Goal: Information Seeking & Learning: Learn about a topic

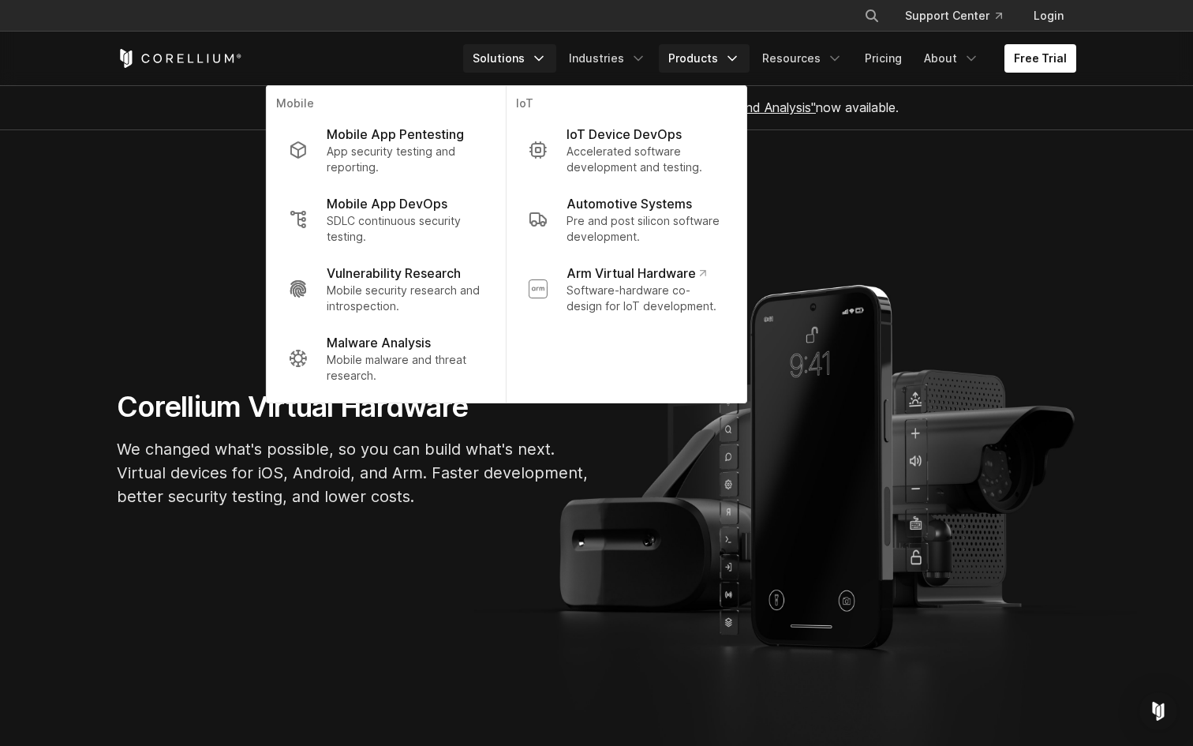
click at [728, 62] on link "Products" at bounding box center [704, 58] width 91 height 28
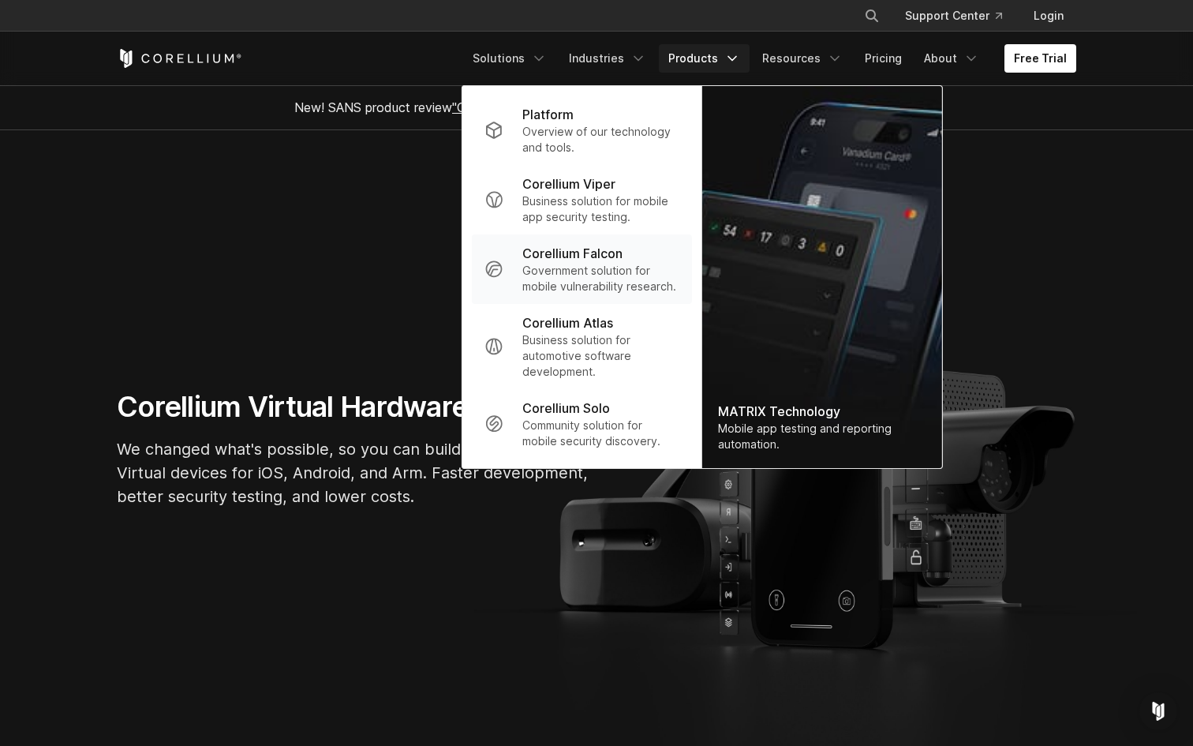
click at [556, 271] on p "Government solution for mobile vulnerability research." at bounding box center [600, 279] width 157 height 32
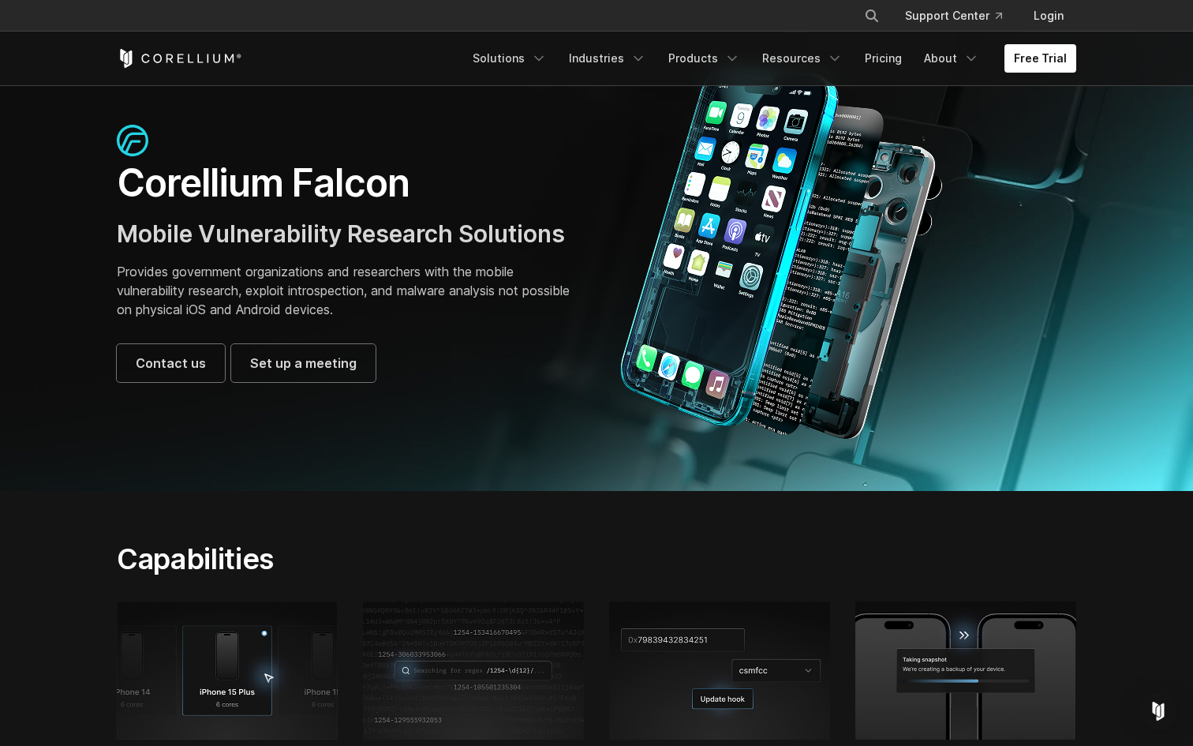
scroll to position [73, 0]
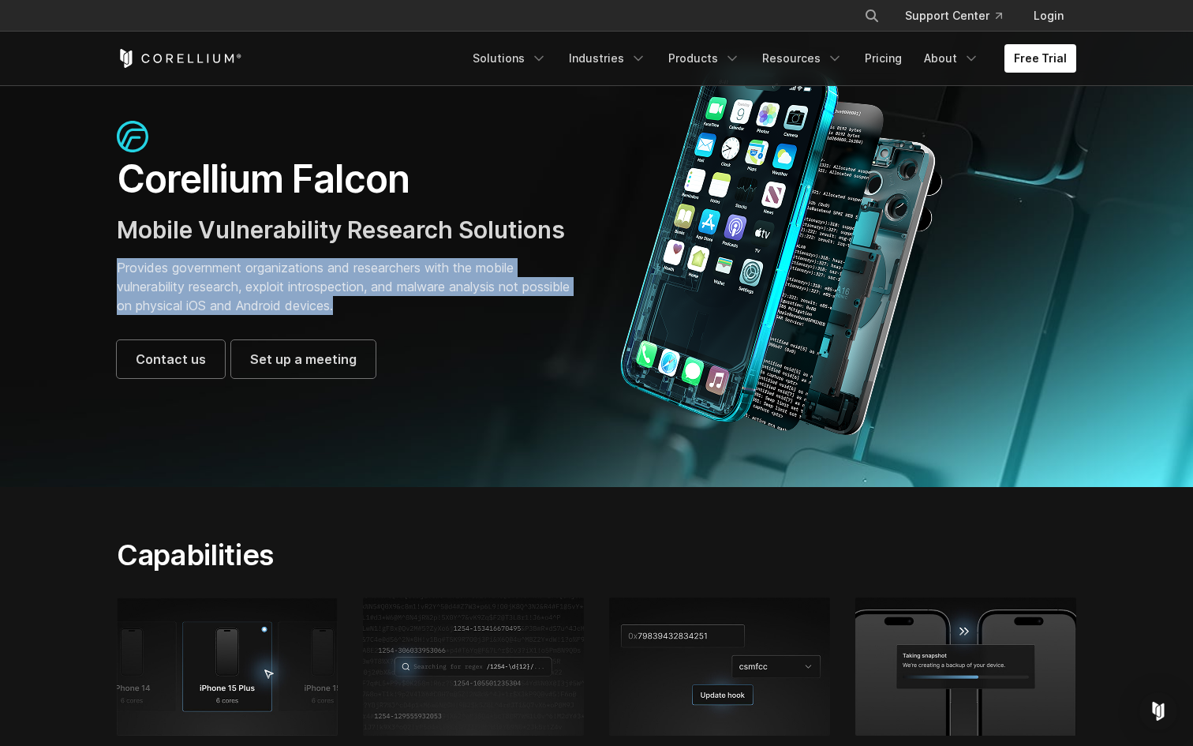
drag, startPoint x: 395, startPoint y: 308, endPoint x: 107, endPoint y: 258, distance: 292.3
click at [107, 258] on div "Corellium Falcon Mobile Vulnerability Research Solutions Provides government or…" at bounding box center [349, 249] width 496 height 257
copy p "Provides government organizations and researchers with the mobile vulnerability…"
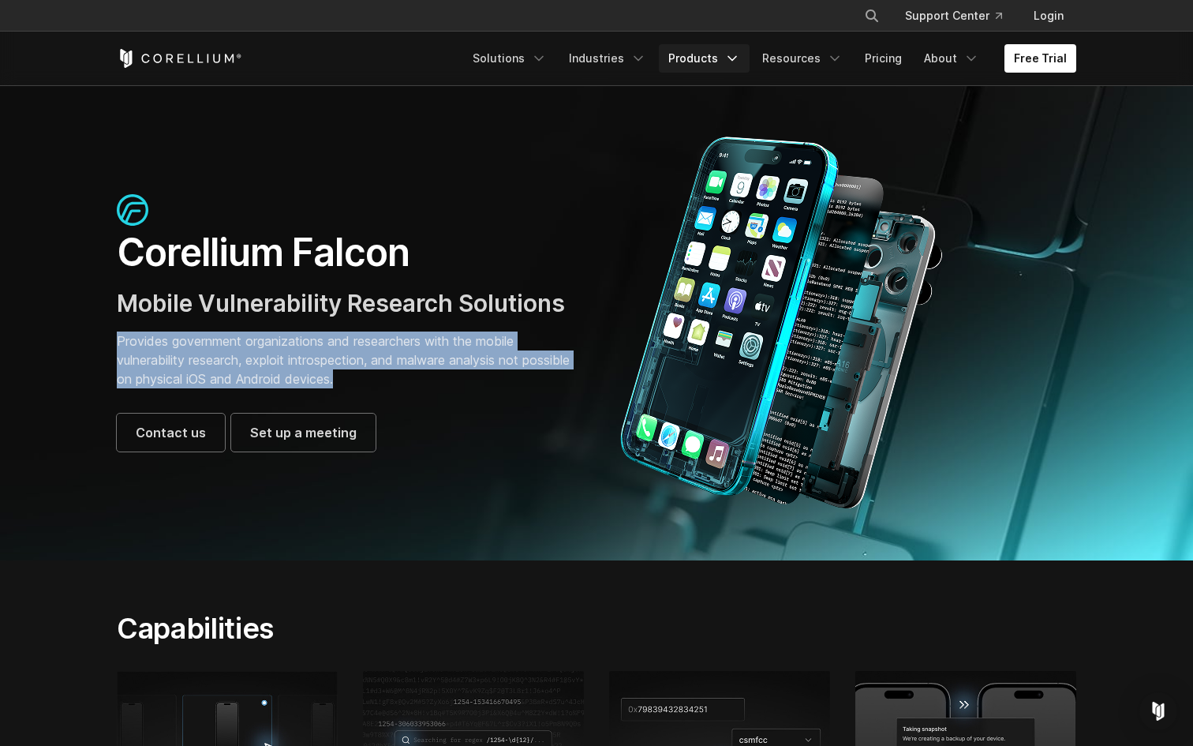
click at [727, 67] on link "Products" at bounding box center [704, 58] width 91 height 28
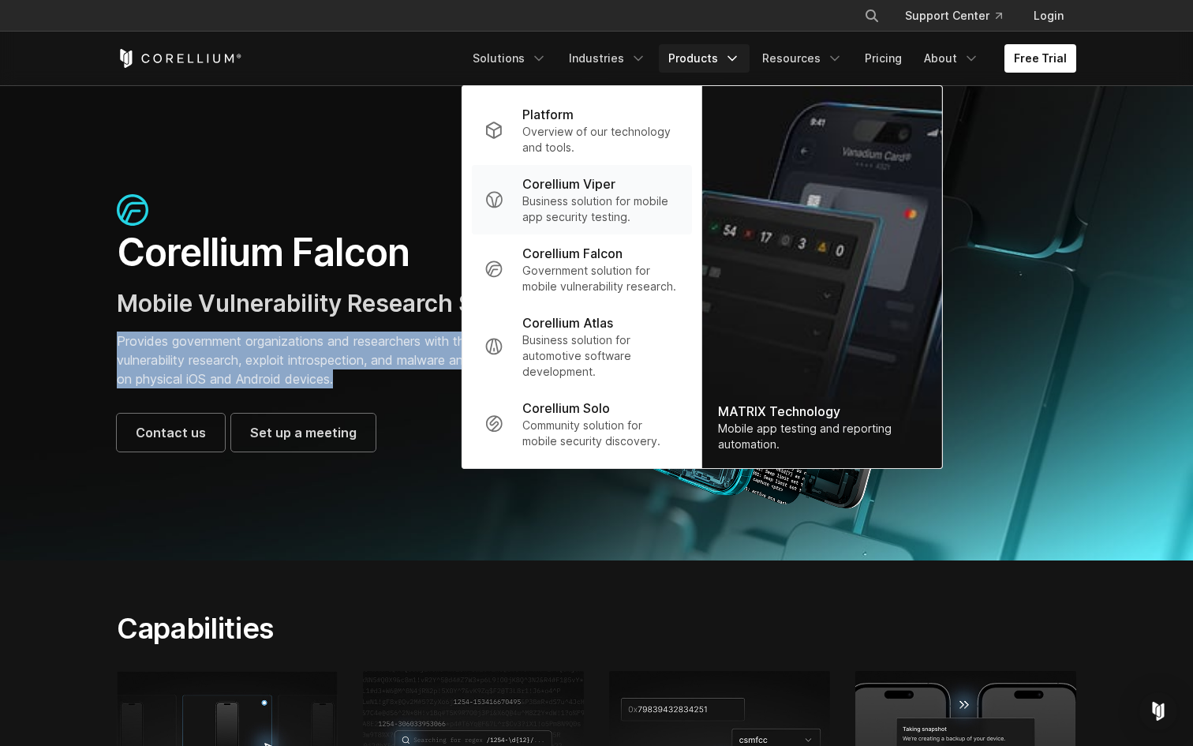
click at [564, 187] on p "Corellium Viper" at bounding box center [568, 183] width 93 height 19
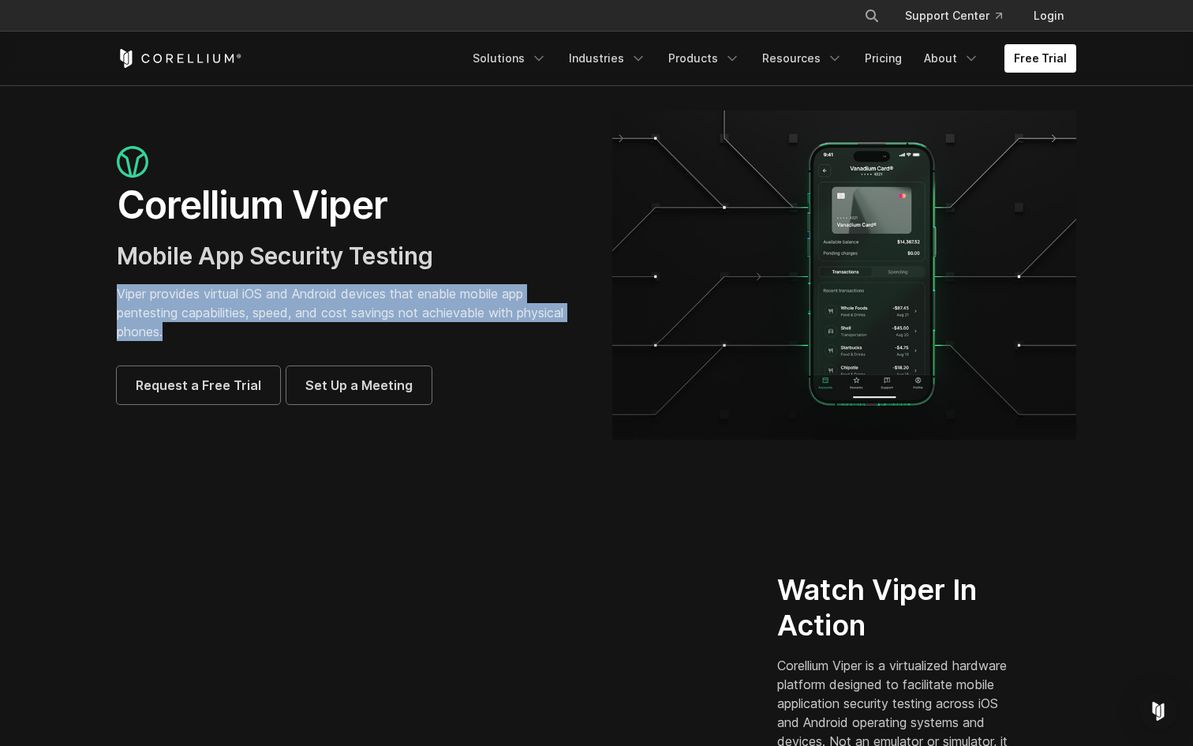
drag, startPoint x: 178, startPoint y: 331, endPoint x: 107, endPoint y: 295, distance: 79.8
click at [107, 295] on div "Corellium Viper Mobile App Security Testing Viper provides virtual iOS and Andr…" at bounding box center [349, 275] width 496 height 258
copy p "Viper provides virtual iOS and Android devices that enable mobile app pentestin…"
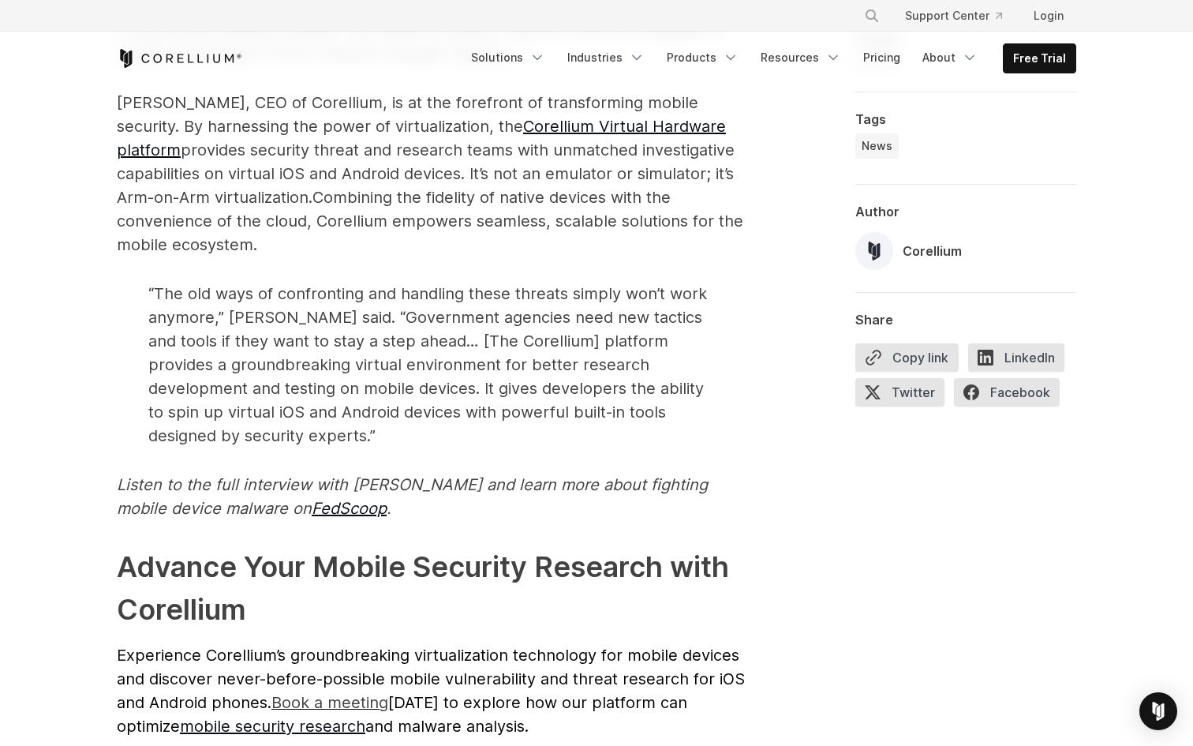
scroll to position [1603, 0]
